Goal: Task Accomplishment & Management: Manage account settings

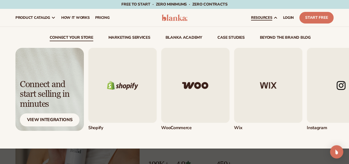
click at [340, 80] on img "4 / 5" at bounding box center [341, 85] width 69 height 75
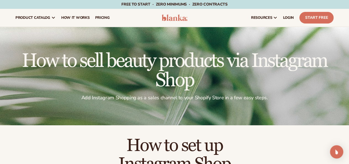
drag, startPoint x: 351, startPoint y: 23, endPoint x: 349, endPoint y: 18, distance: 4.7
click at [349, 18] on html "Skip to content Free to start · ZERO minimums · ZERO contracts · Free to start …" at bounding box center [174, 82] width 349 height 164
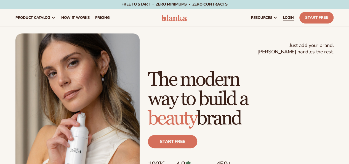
click at [291, 16] on span "LOGIN" at bounding box center [288, 17] width 11 height 4
